Goal: Book appointment/travel/reservation

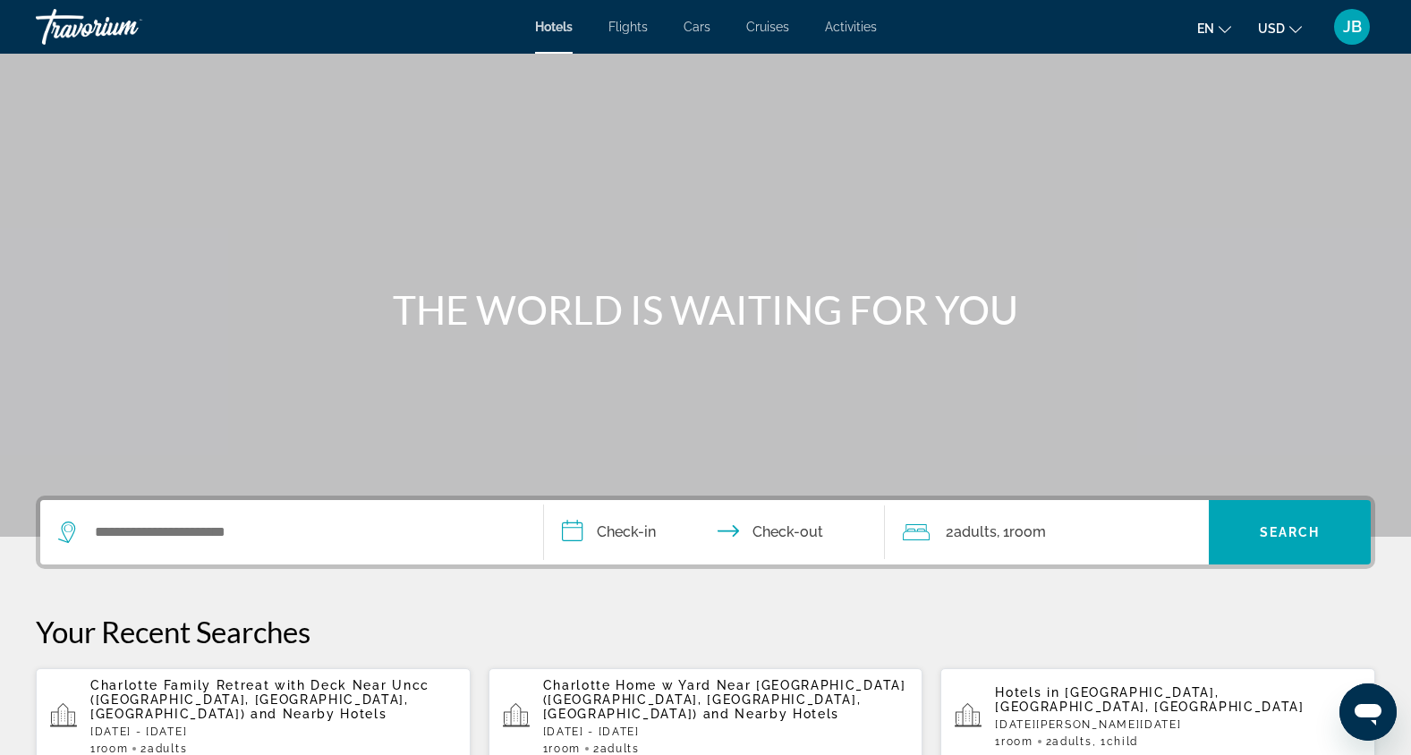
click at [846, 30] on span "Activities" at bounding box center [851, 27] width 52 height 14
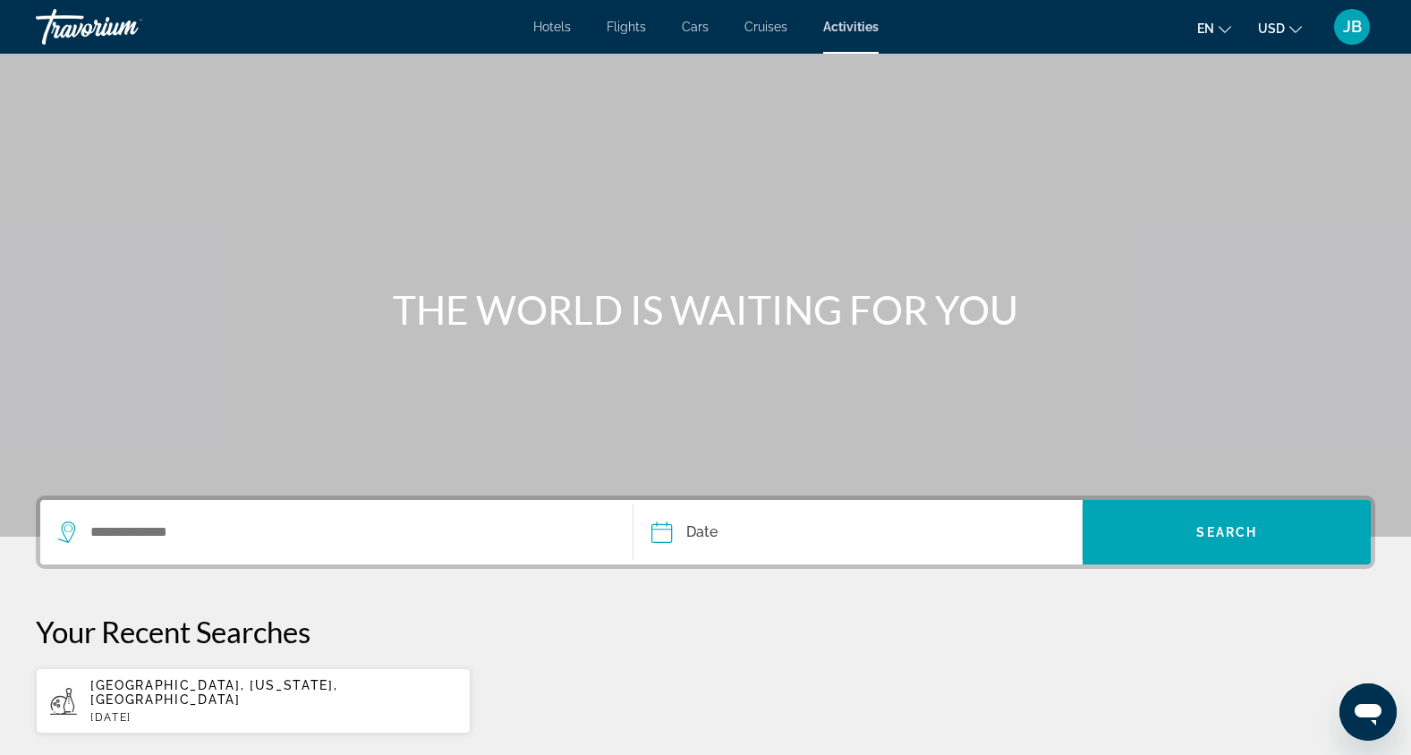
click at [345, 508] on div "Search widget" at bounding box center [336, 532] width 557 height 64
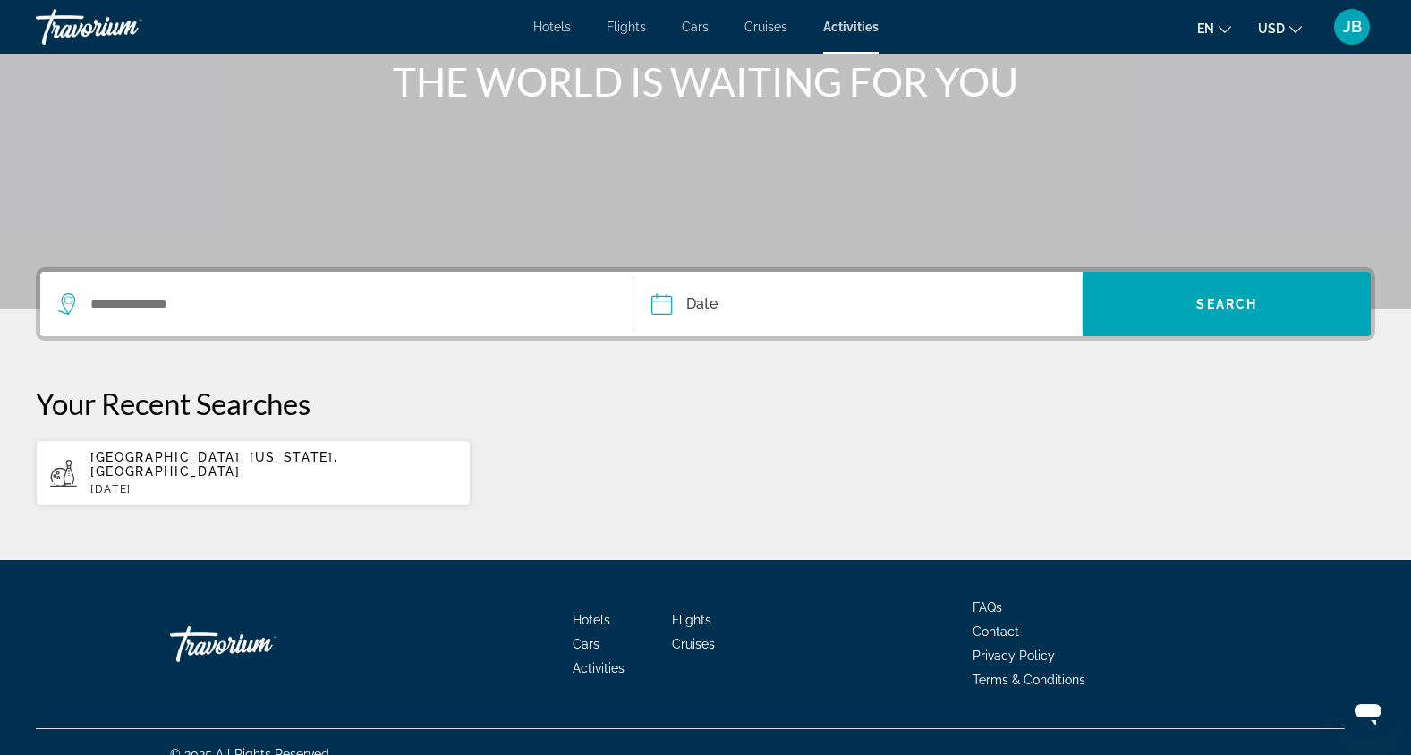
scroll to position [238, 0]
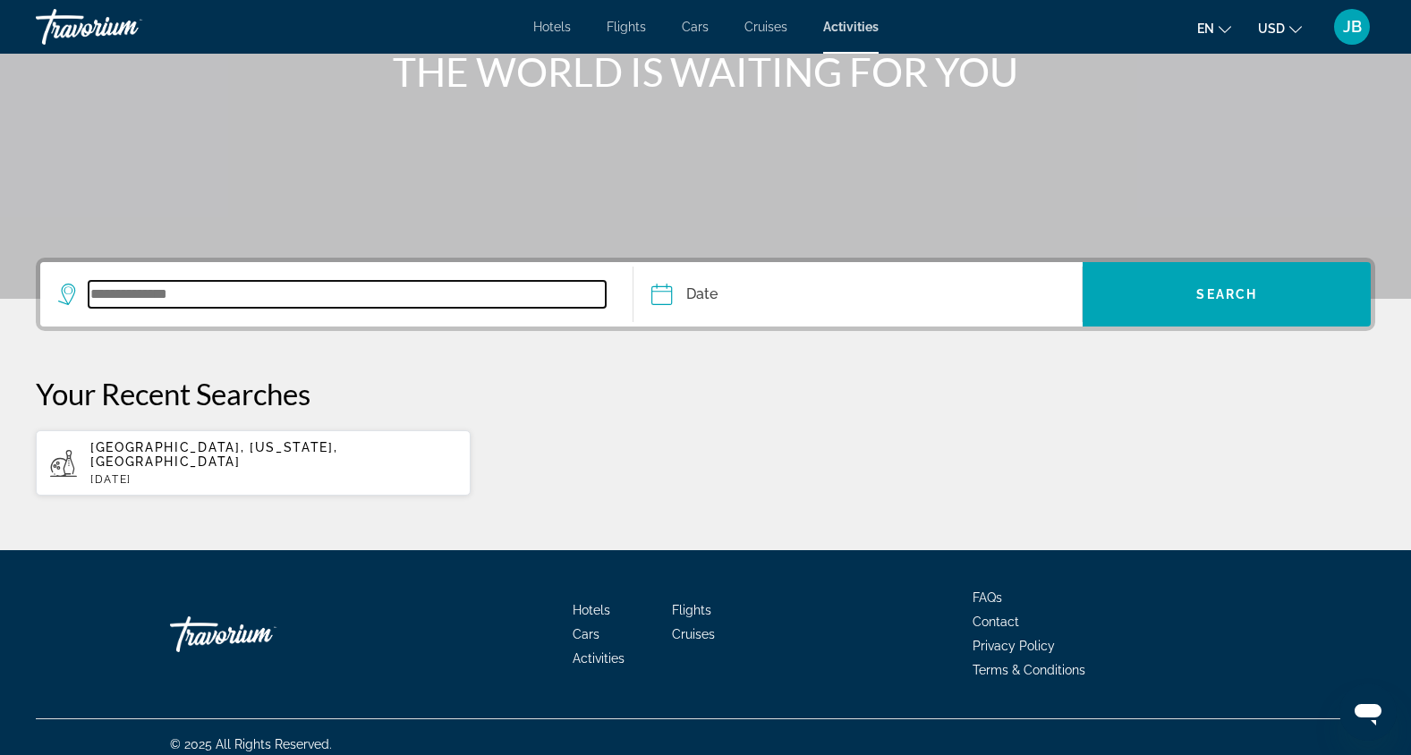
click at [119, 293] on input "Search widget" at bounding box center [347, 294] width 517 height 27
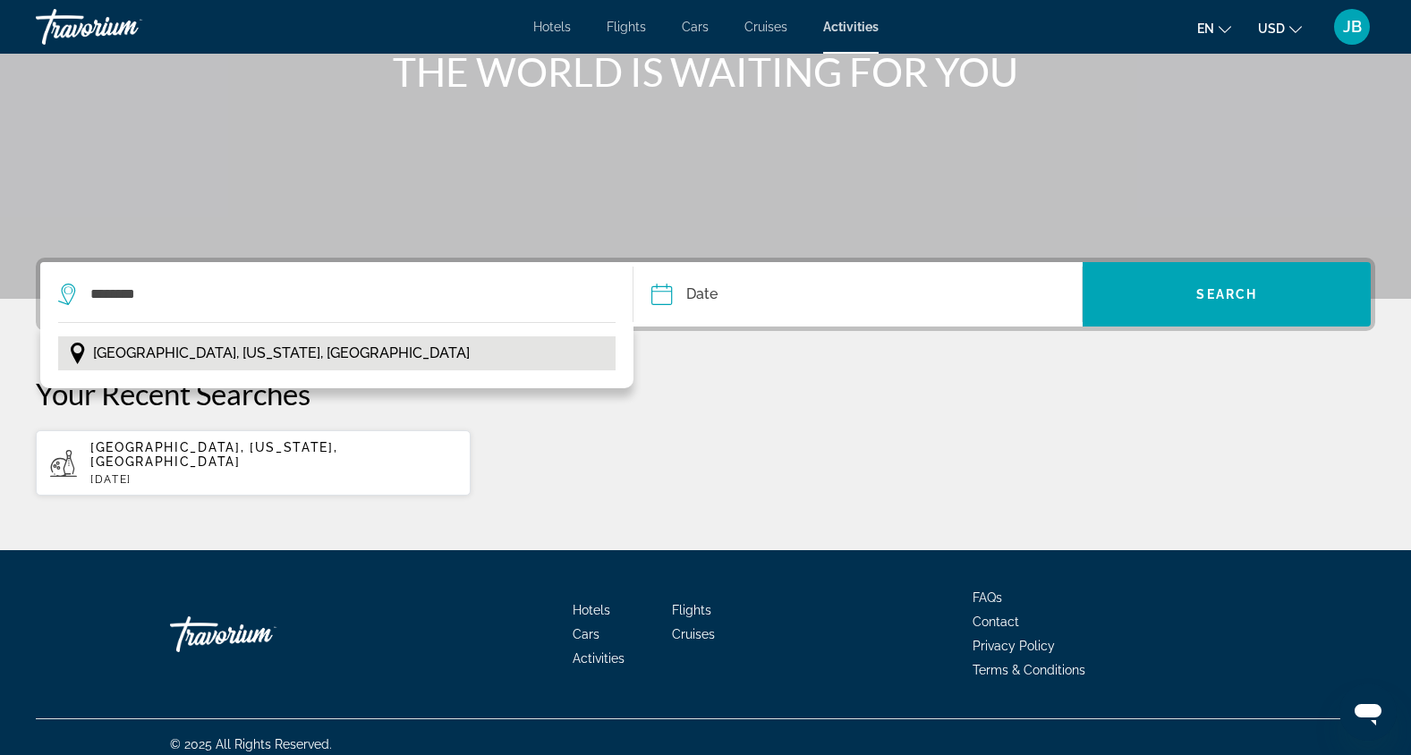
click at [193, 352] on span "[GEOGRAPHIC_DATA], [US_STATE], [GEOGRAPHIC_DATA]" at bounding box center [281, 353] width 377 height 25
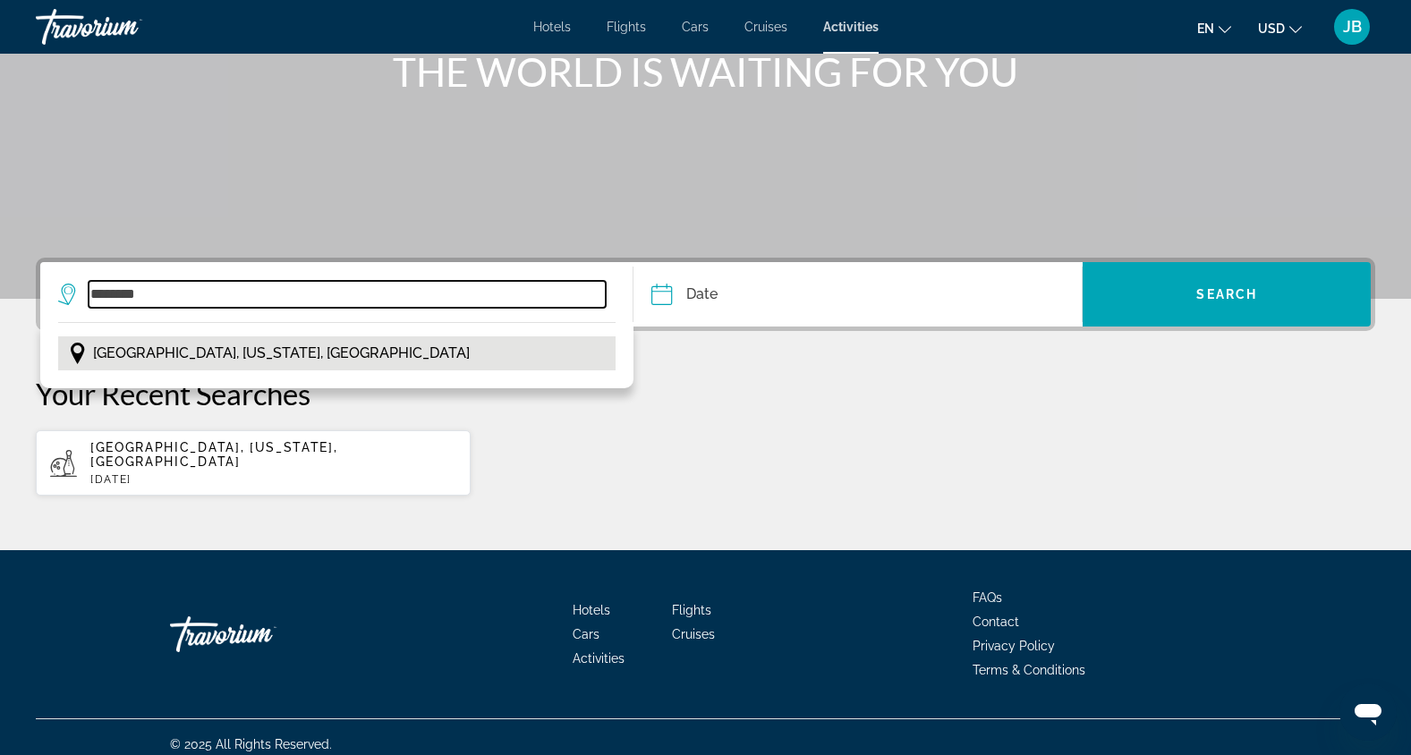
type input "**********"
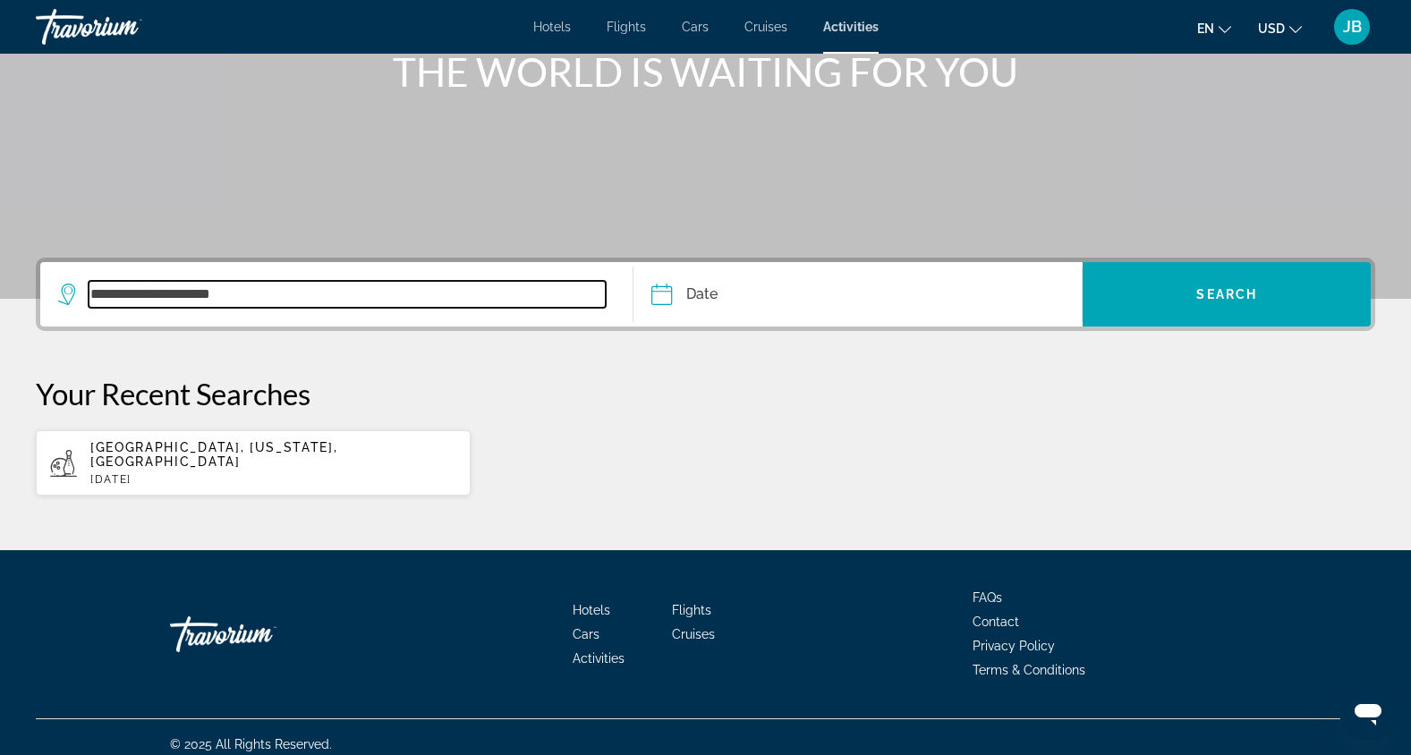
scroll to position [0, 0]
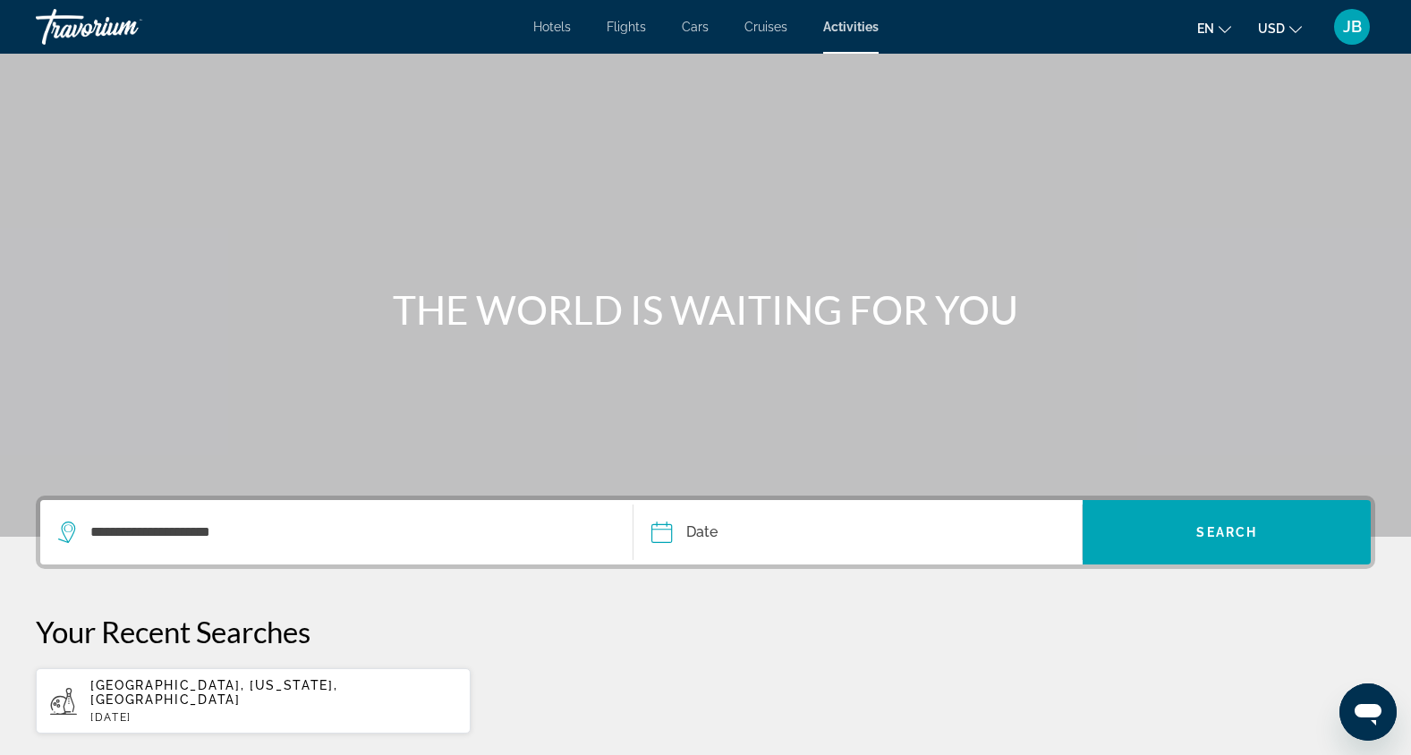
click at [696, 536] on input "Date" at bounding box center [758, 535] width 223 height 70
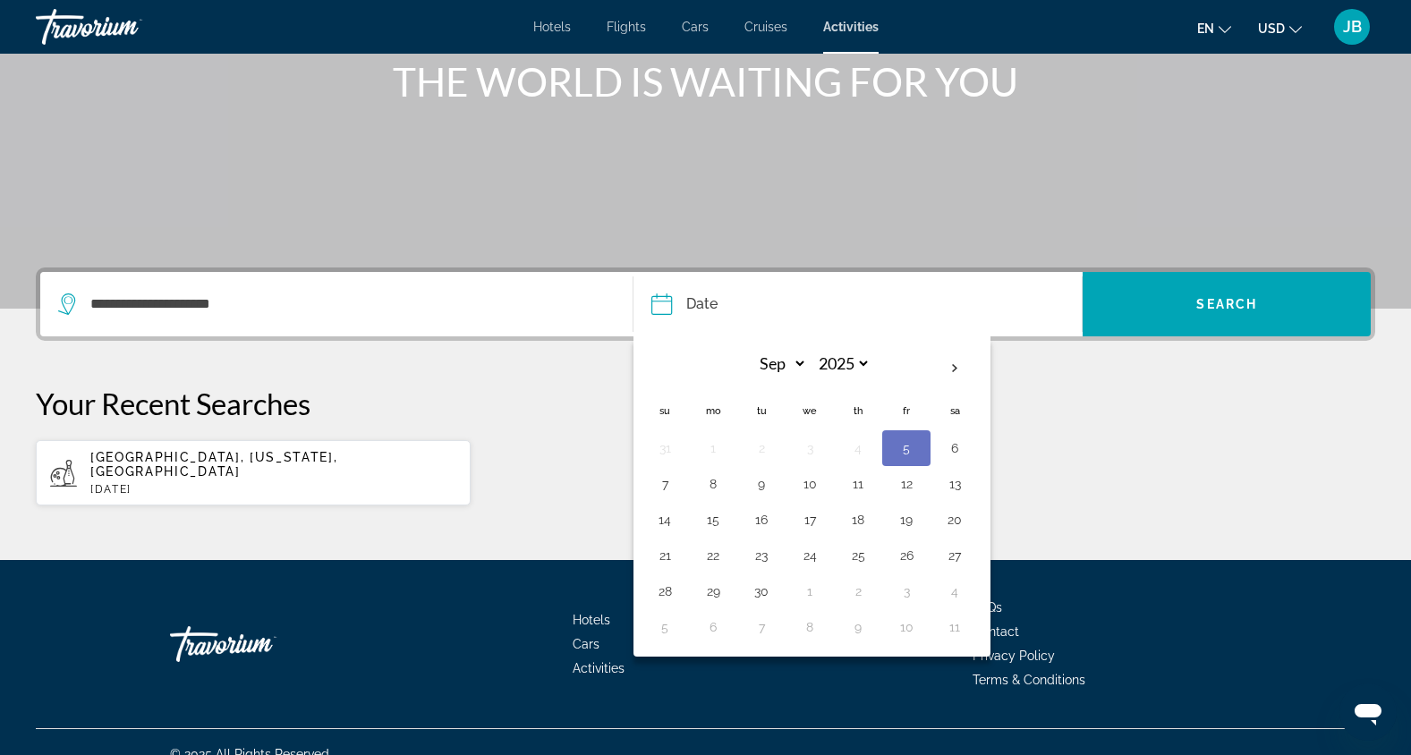
scroll to position [238, 0]
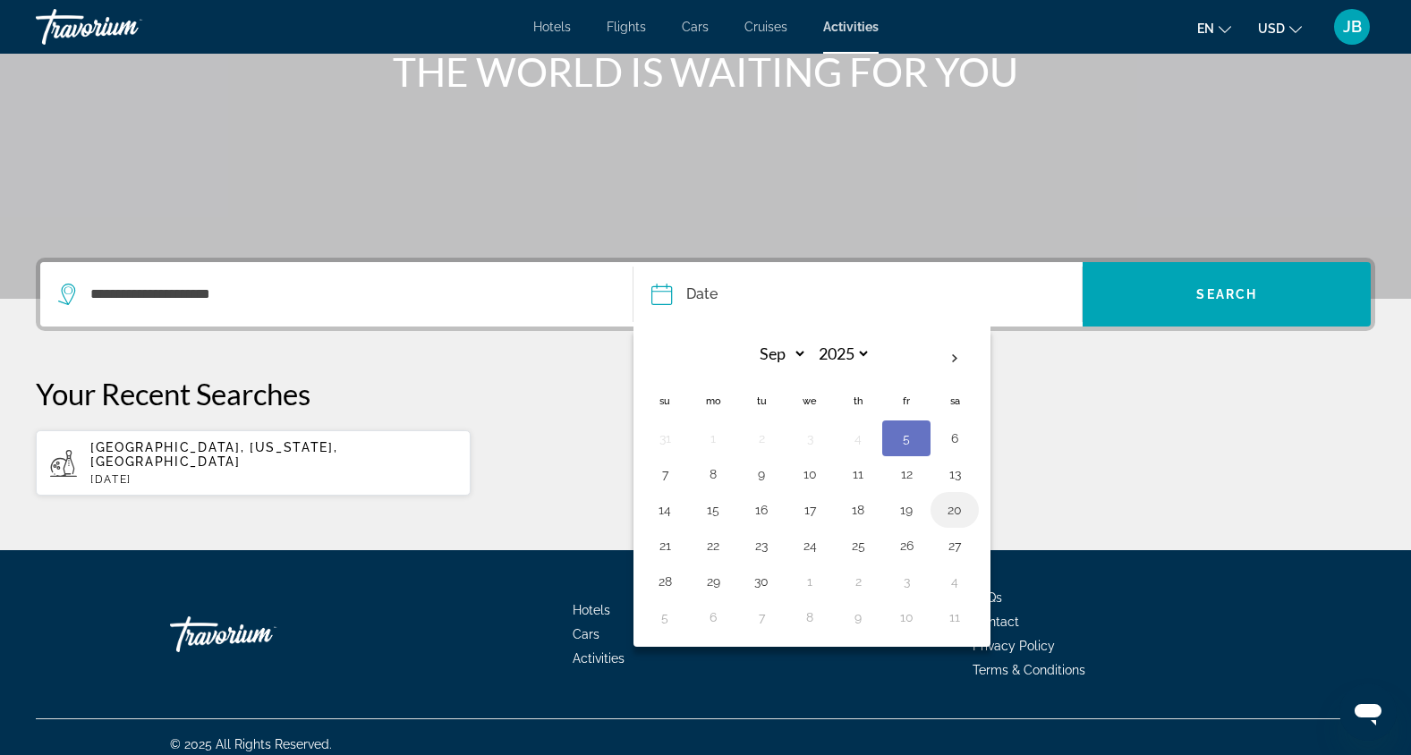
click at [951, 510] on button "20" at bounding box center [954, 510] width 29 height 25
type input "**********"
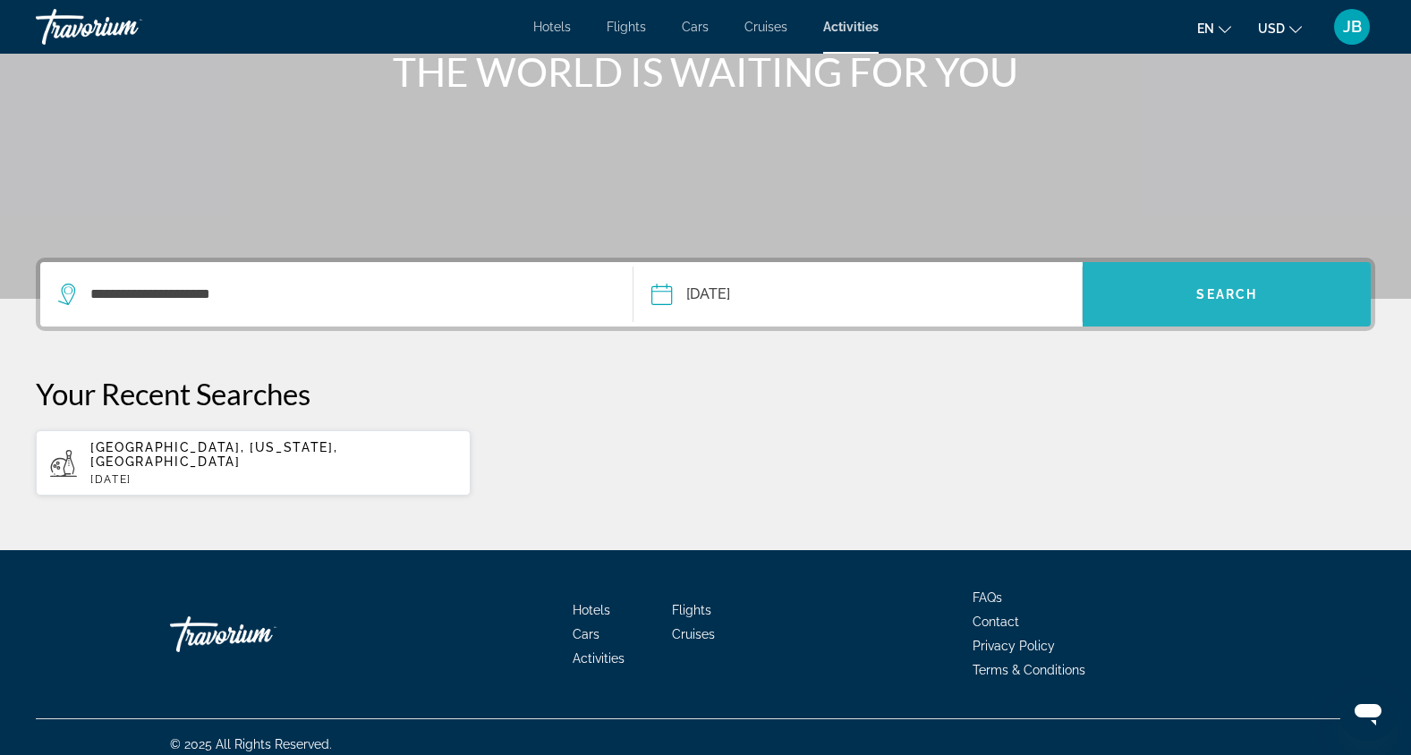
click at [1223, 292] on span "Search" at bounding box center [1226, 294] width 61 height 14
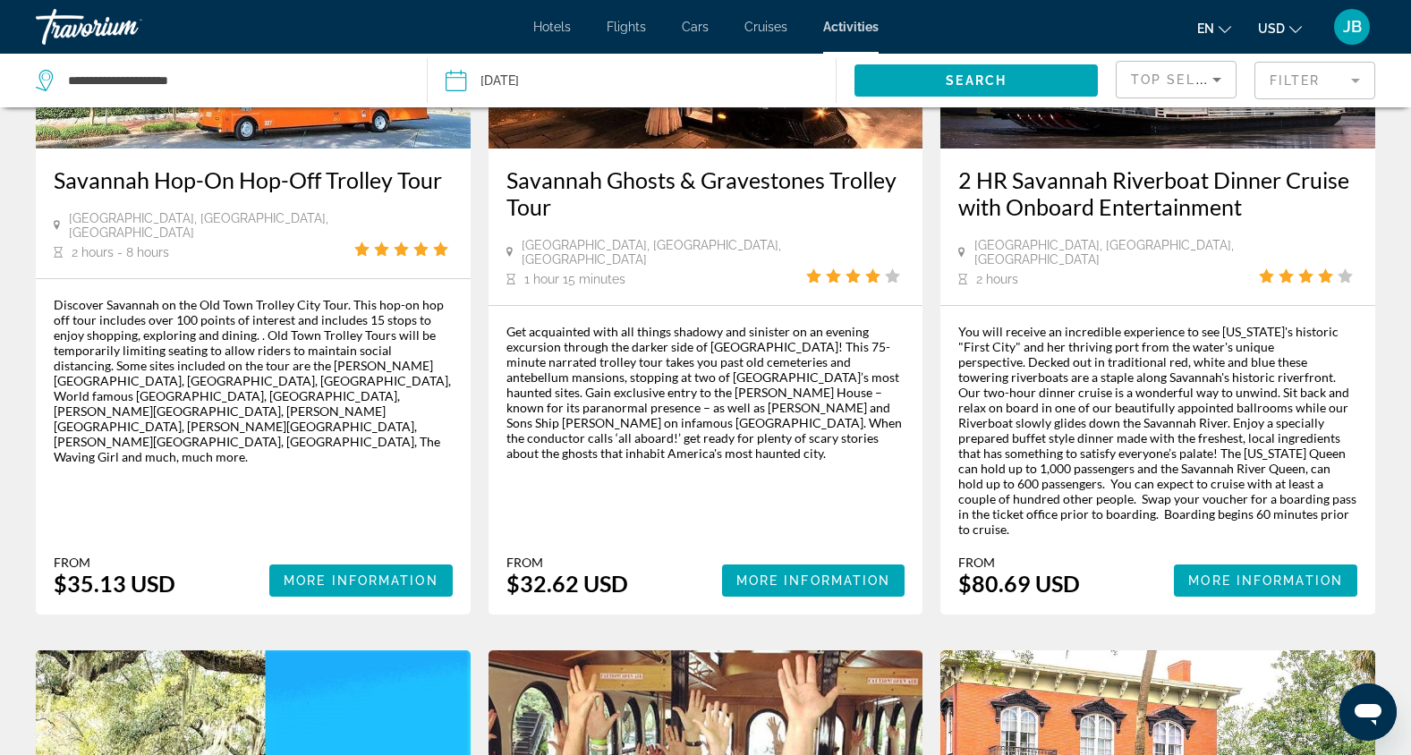
scroll to position [309, 0]
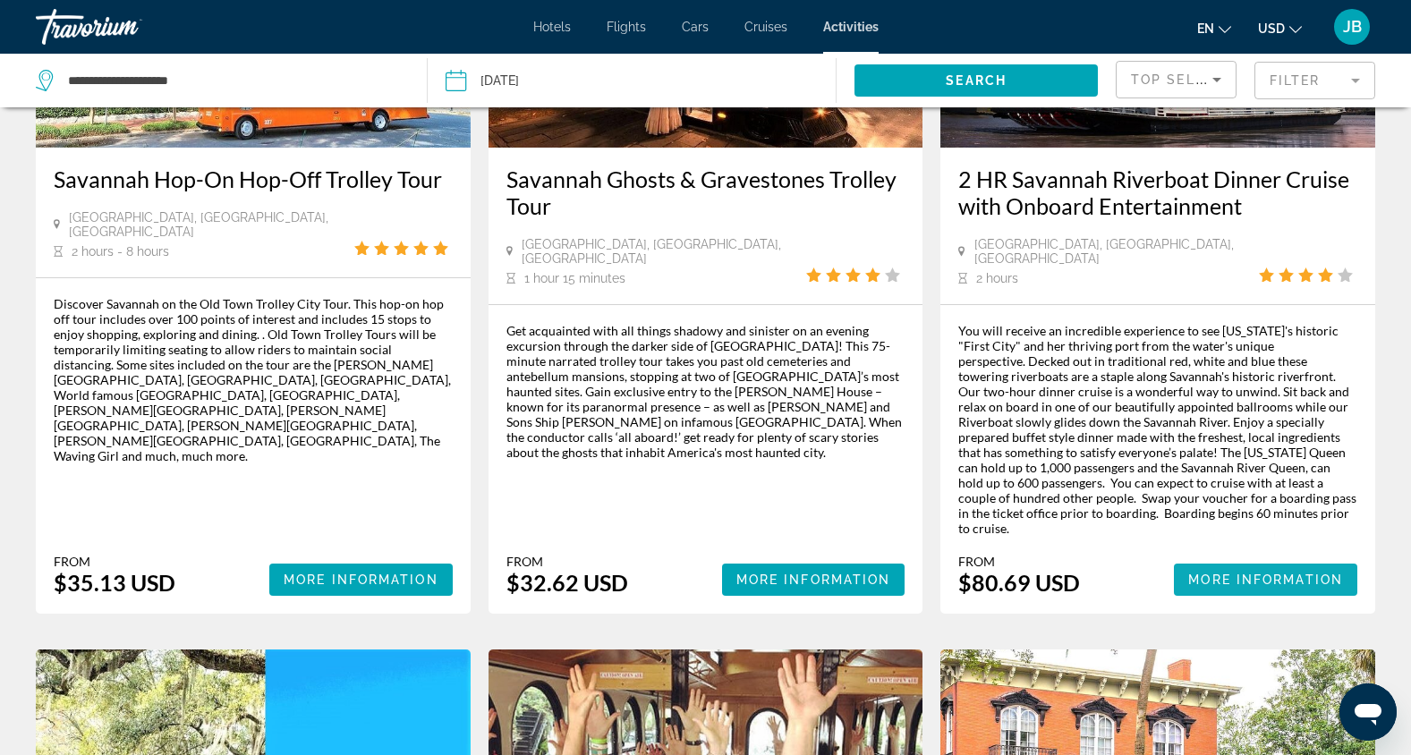
click at [1256, 573] on span "More Information" at bounding box center [1265, 580] width 155 height 14
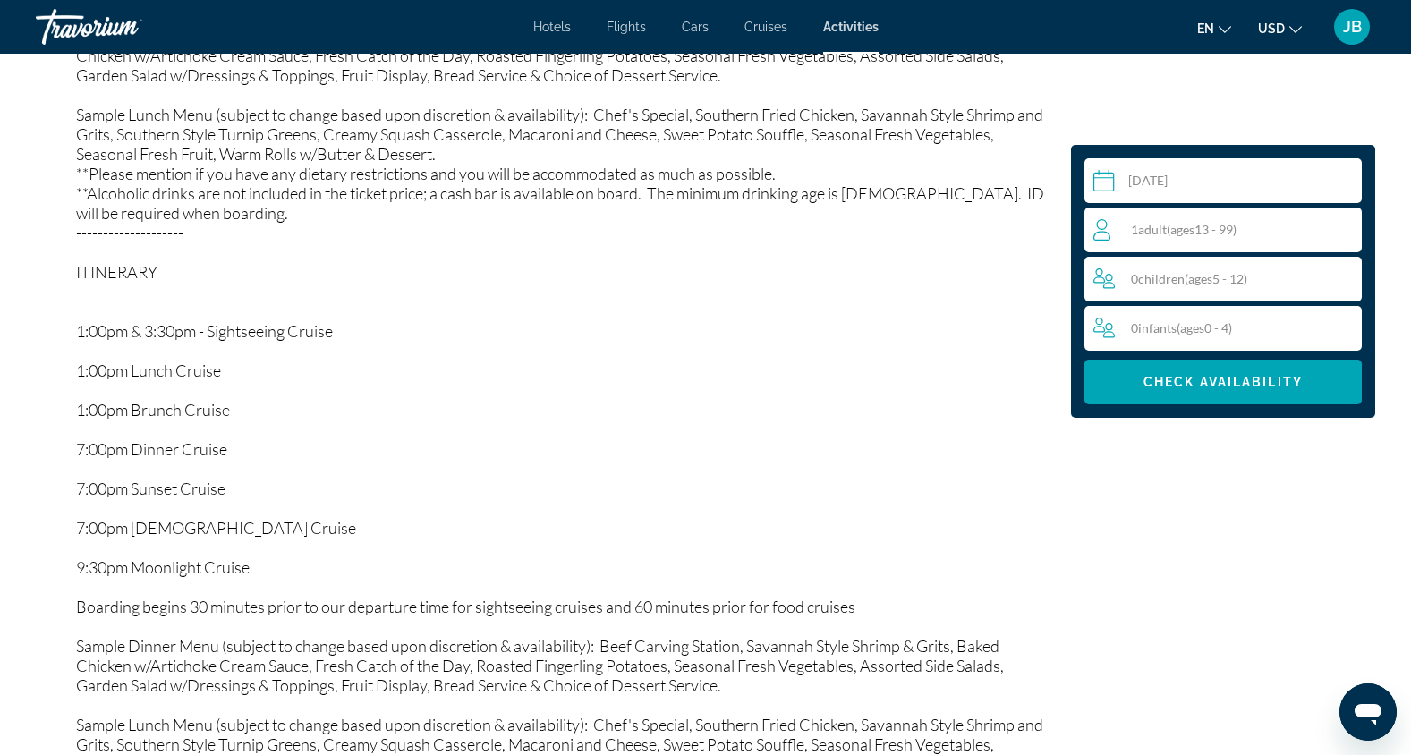
scroll to position [2132, 0]
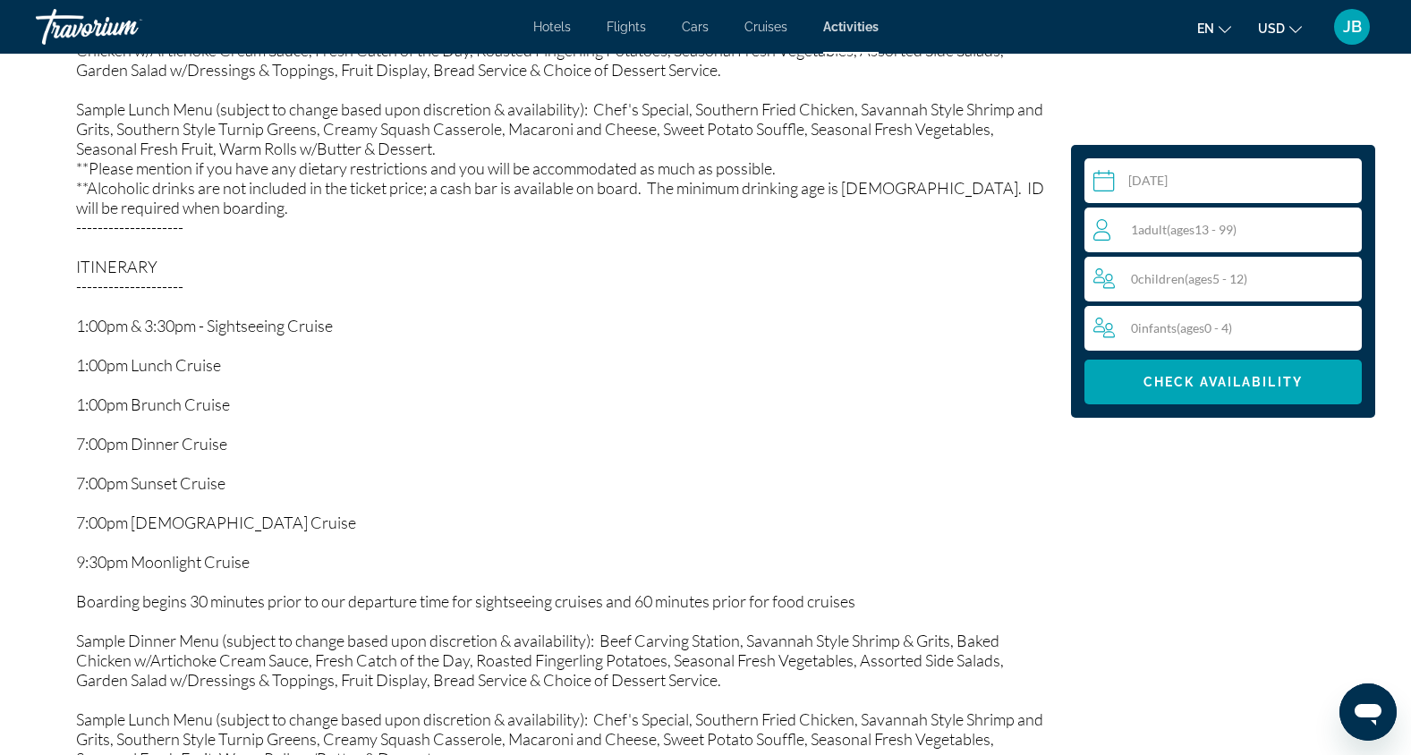
click at [1224, 226] on span "( ages [DEMOGRAPHIC_DATA])" at bounding box center [1202, 229] width 70 height 15
click at [1341, 226] on icon "Increment adults" at bounding box center [1344, 228] width 16 height 21
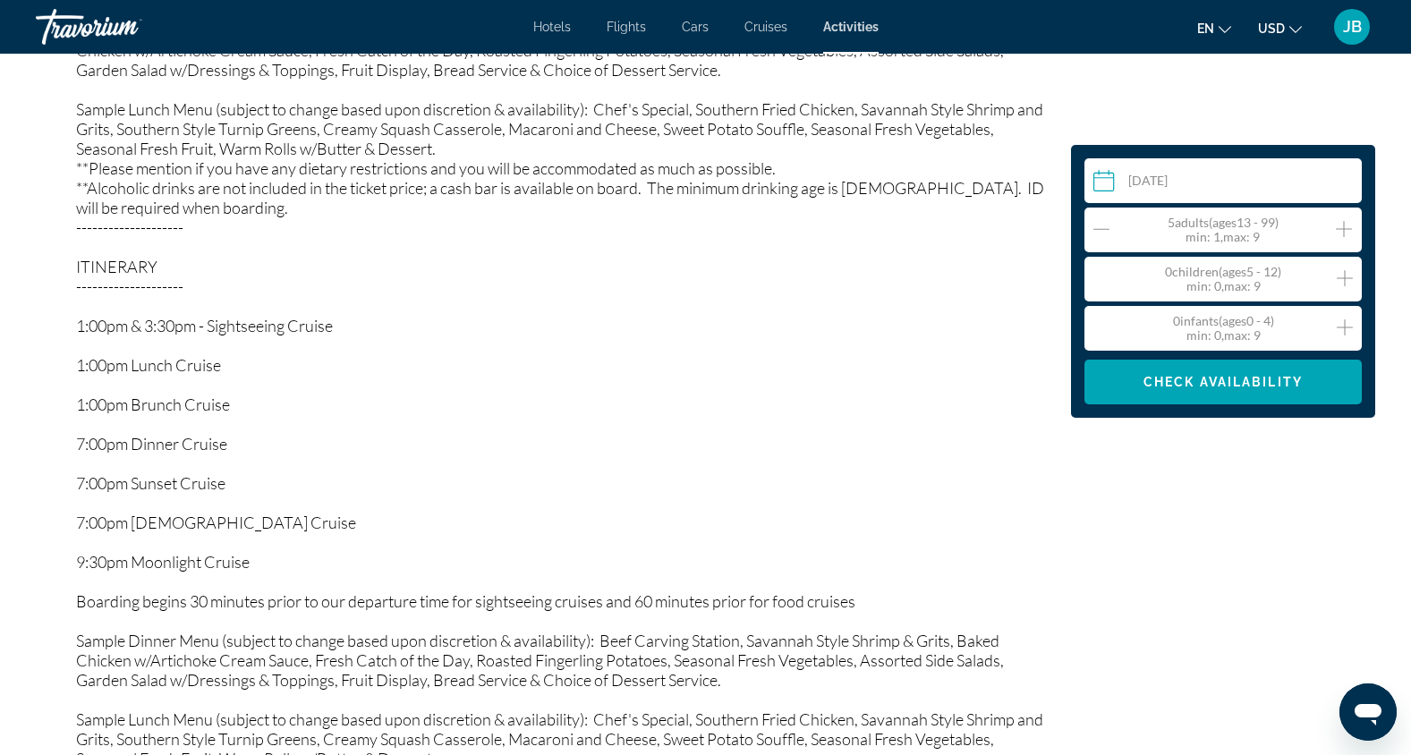
click at [1341, 226] on icon "Increment adults" at bounding box center [1344, 228] width 16 height 21
click at [1102, 231] on icon "Decrement adults" at bounding box center [1102, 228] width 16 height 21
click at [843, 333] on div "Decorated in traditional riverboat red, white, and blue, floating palaces conti…" at bounding box center [564, 296] width 977 height 945
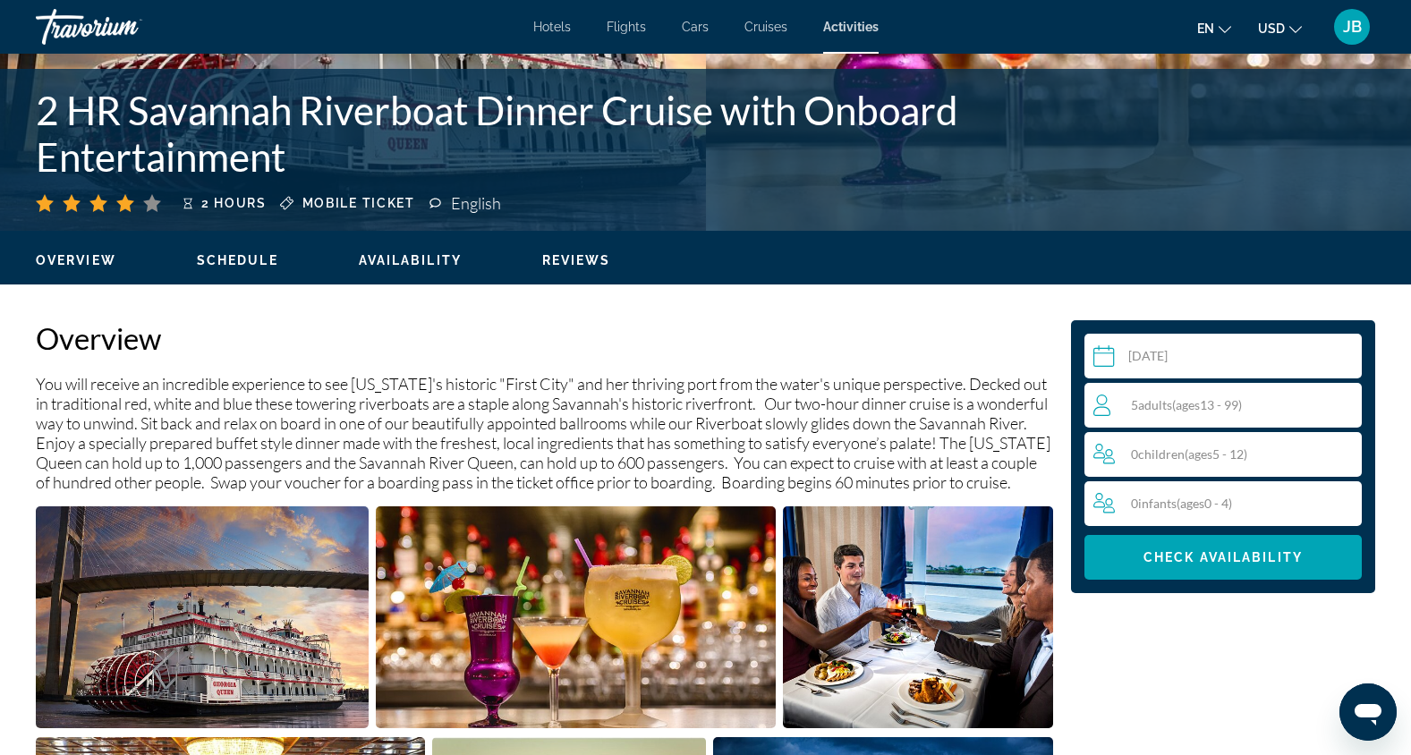
scroll to position [361, 0]
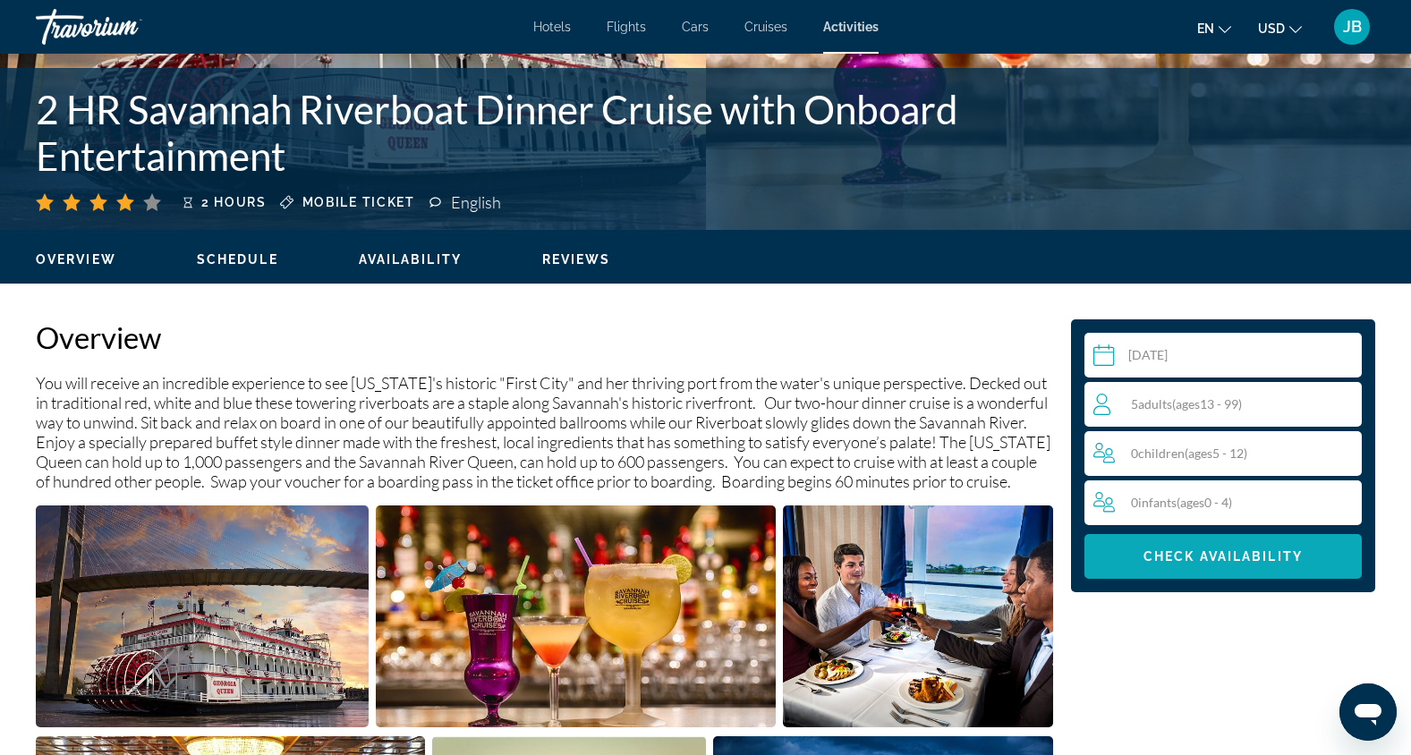
click at [1211, 553] on span "Check Availability" at bounding box center [1223, 556] width 159 height 14
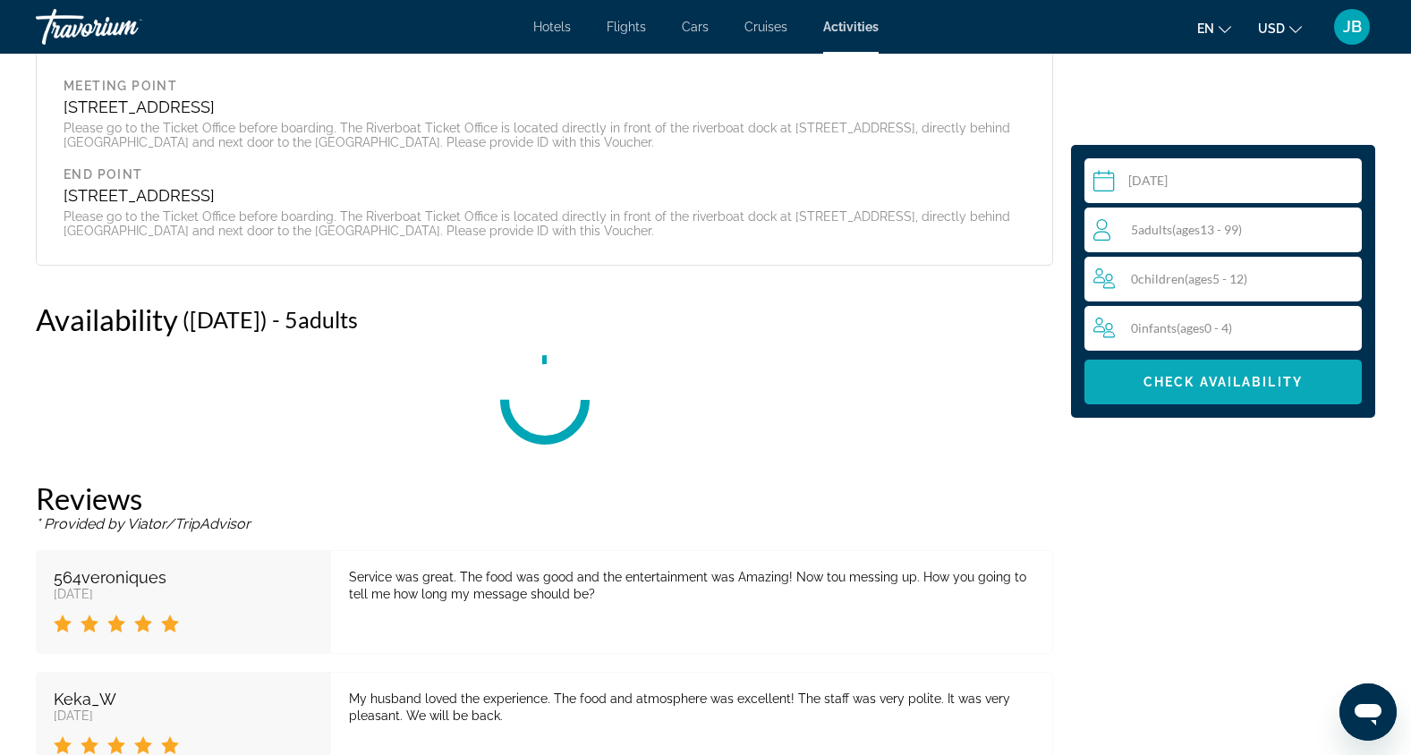
scroll to position [3500, 0]
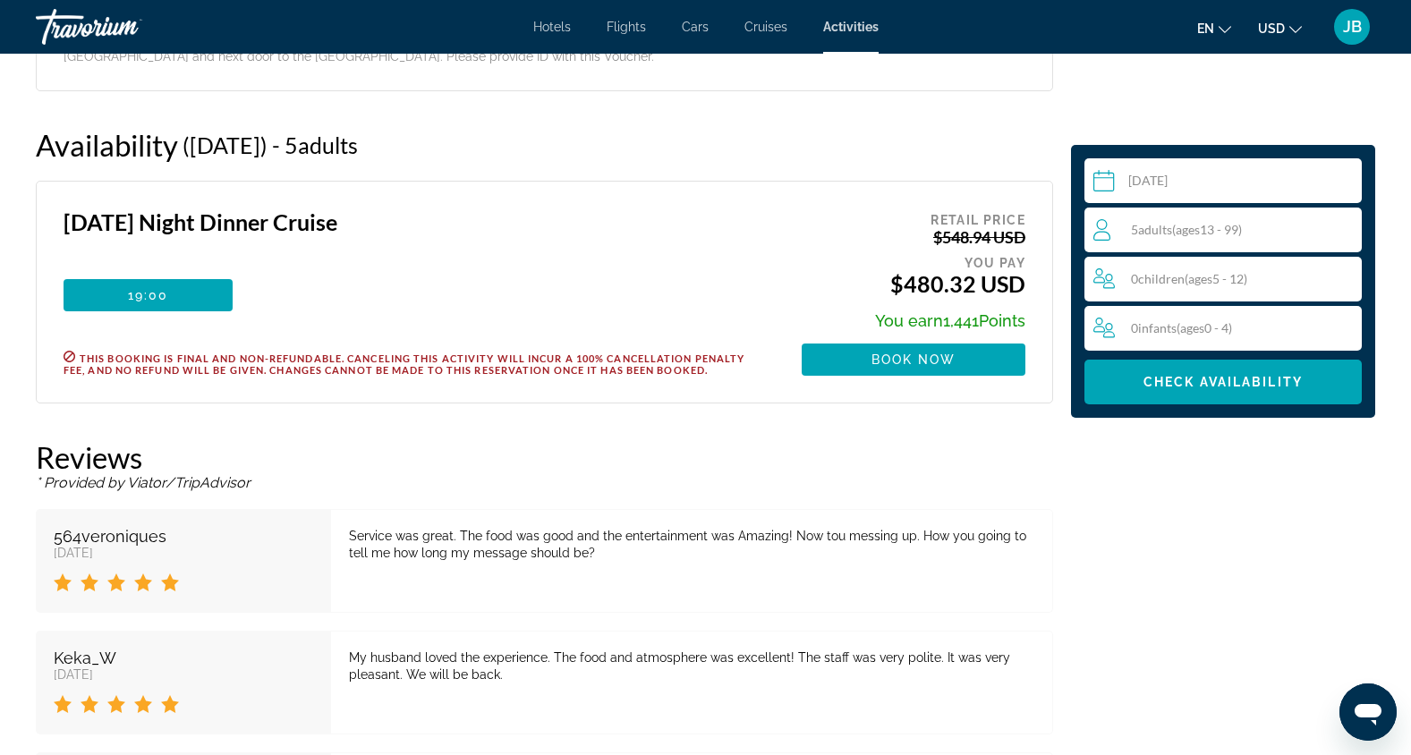
click at [897, 25] on div "en English Español Français Italiano Português русский USD USD ($) MXN (Mex$) C…" at bounding box center [1137, 27] width 480 height 38
